Goal: Task Accomplishment & Management: Manage account settings

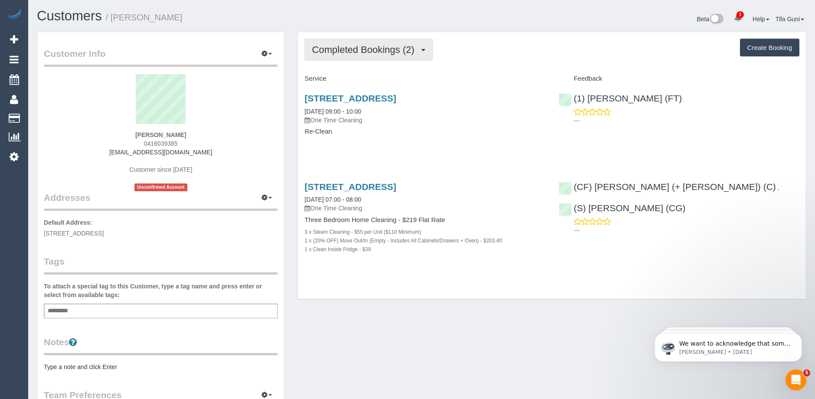
click at [372, 54] on span "Completed Bookings (2)" at bounding box center [365, 49] width 107 height 11
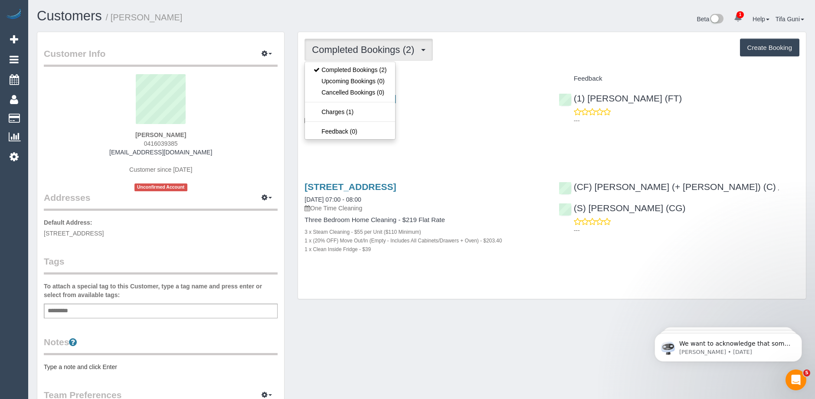
click at [438, 126] on div "[STREET_ADDRESS] [DATE] 09:00 - 10:00 One Time Cleaning Re-Clean" at bounding box center [425, 119] width 254 height 67
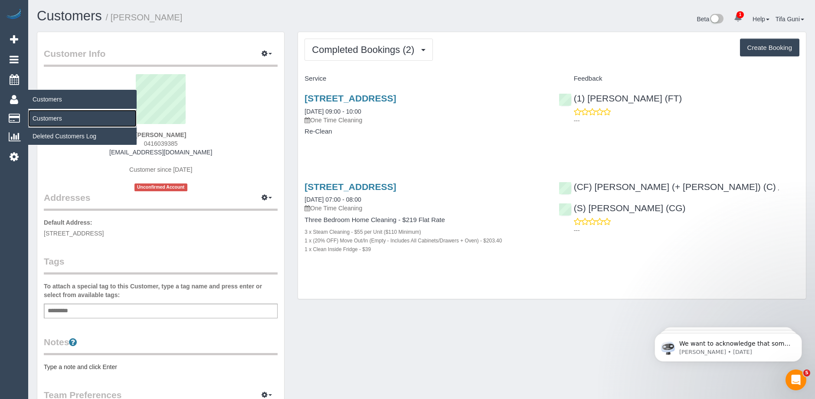
click at [45, 115] on link "Customers" at bounding box center [82, 118] width 108 height 17
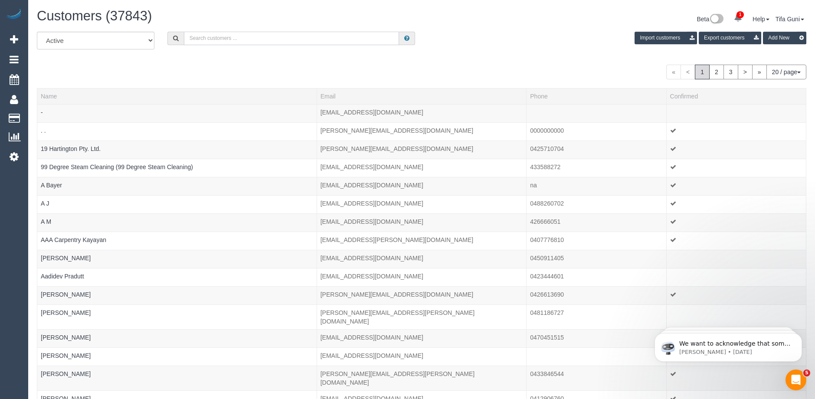
click at [219, 35] on input "text" at bounding box center [291, 38] width 215 height 13
paste input "[EMAIL_ADDRESS][DOMAIN_NAME]"
type input "[EMAIL_ADDRESS][DOMAIN_NAME]"
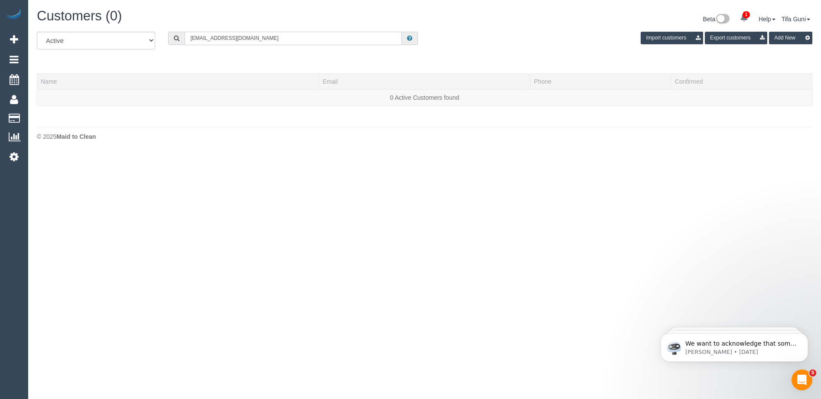
drag, startPoint x: 267, startPoint y: 33, endPoint x: 140, endPoint y: 49, distance: 127.6
click at [137, 49] on div "All Active Archived [EMAIL_ADDRESS][DOMAIN_NAME] Import customers Export custom…" at bounding box center [424, 44] width 789 height 24
paste input "[EMAIL_ADDRESS][DOMAIN_NAME]"
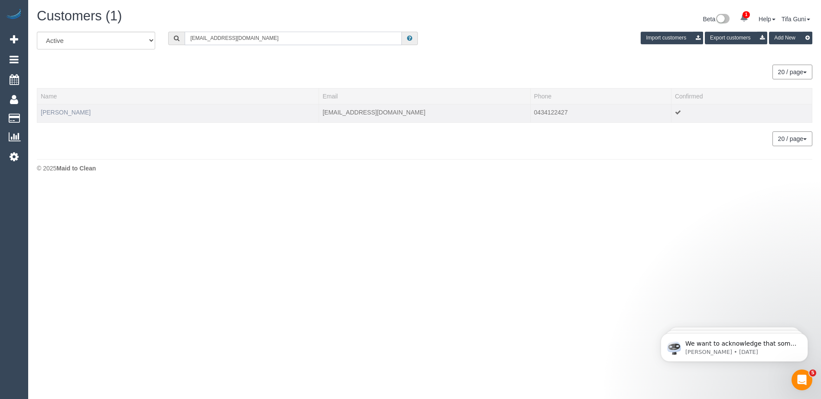
type input "[EMAIL_ADDRESS][DOMAIN_NAME]"
click at [57, 111] on link "[PERSON_NAME]" at bounding box center [66, 112] width 50 height 7
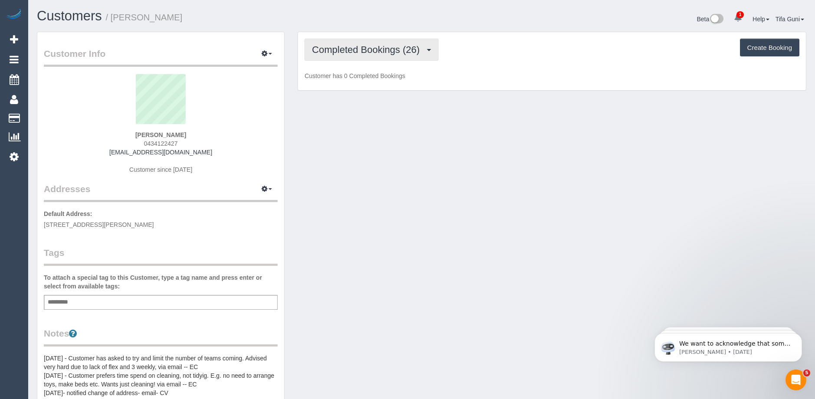
click at [344, 50] on span "Completed Bookings (26)" at bounding box center [368, 49] width 112 height 11
